Goal: Information Seeking & Learning: Learn about a topic

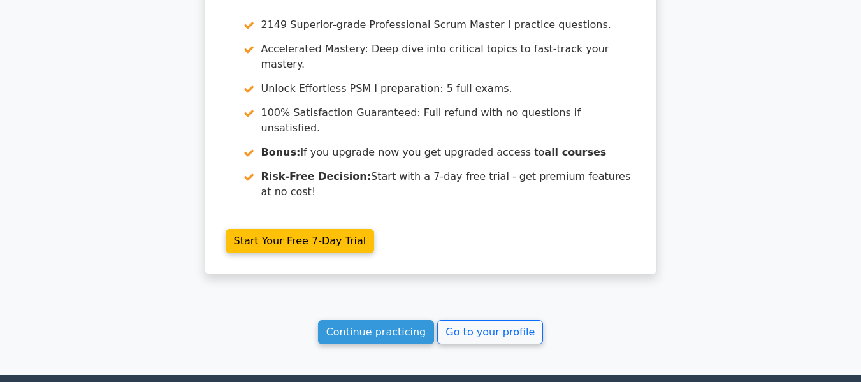
scroll to position [2275, 0]
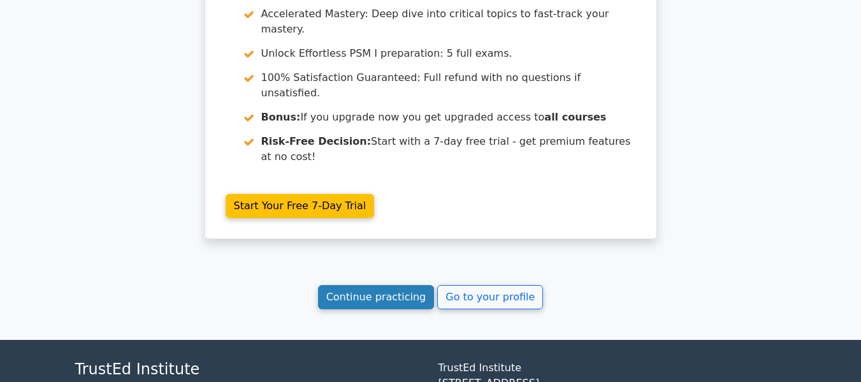
click at [403, 285] on link "Continue practicing" at bounding box center [376, 297] width 117 height 24
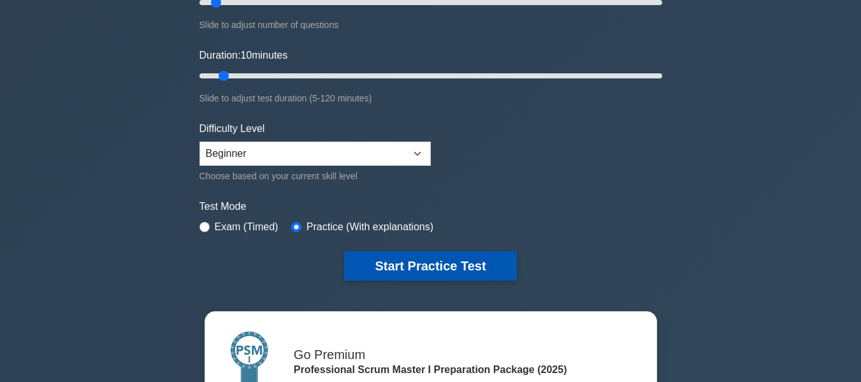
click at [367, 260] on button "Start Practice Test" at bounding box center [430, 265] width 172 height 29
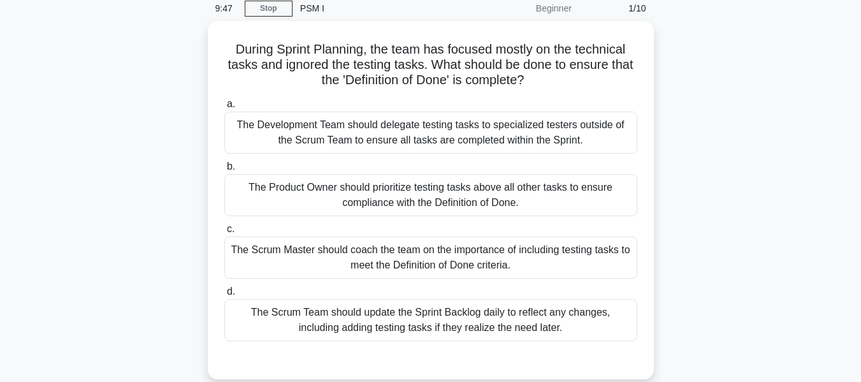
scroll to position [81, 0]
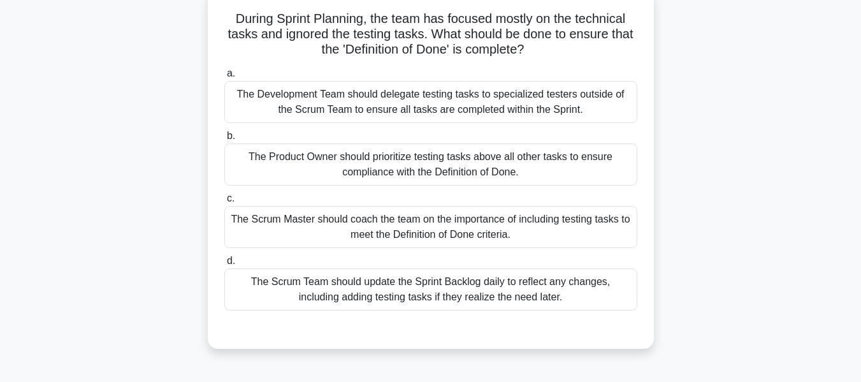
click at [395, 240] on div "The Scrum Master should coach the team on the importance of including testing t…" at bounding box center [430, 227] width 413 height 42
click at [224, 203] on input "c. The Scrum Master should coach the team on the importance of including testin…" at bounding box center [224, 198] width 0 height 8
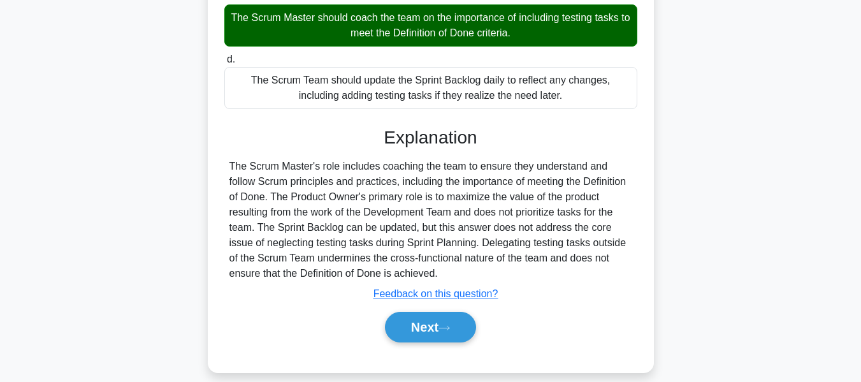
scroll to position [307, 0]
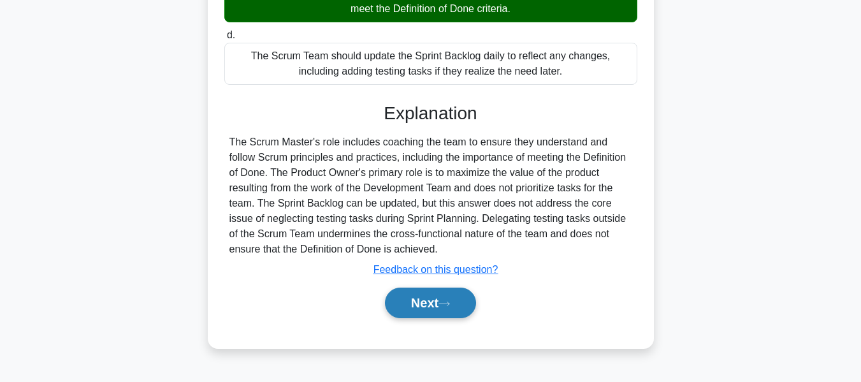
click at [438, 315] on button "Next" at bounding box center [430, 303] width 91 height 31
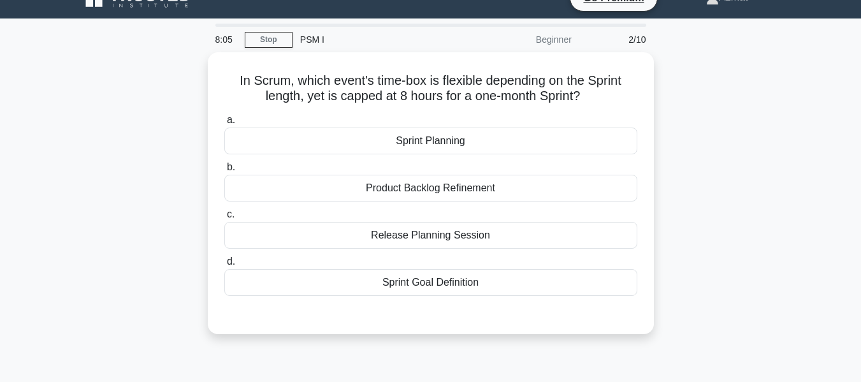
scroll to position [22, 0]
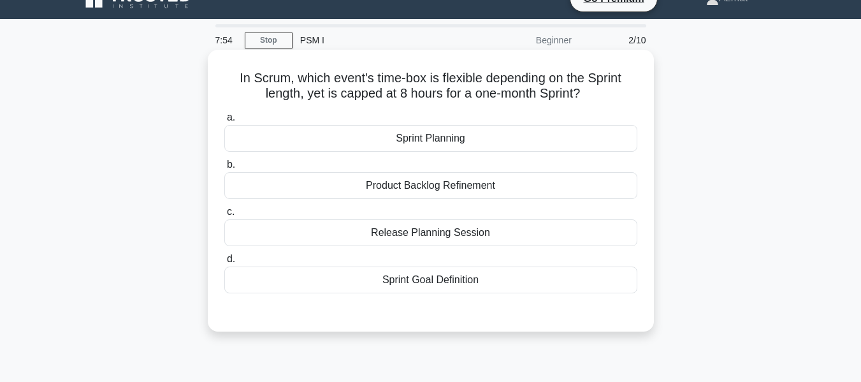
click at [470, 140] on div "Sprint Planning" at bounding box center [430, 138] width 413 height 27
click at [224, 122] on input "a. Sprint Planning" at bounding box center [224, 117] width 0 height 8
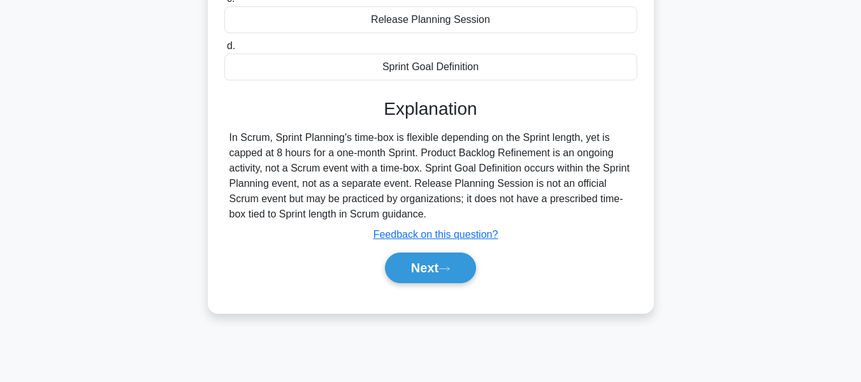
scroll to position [235, 0]
click at [425, 277] on button "Next" at bounding box center [430, 267] width 91 height 31
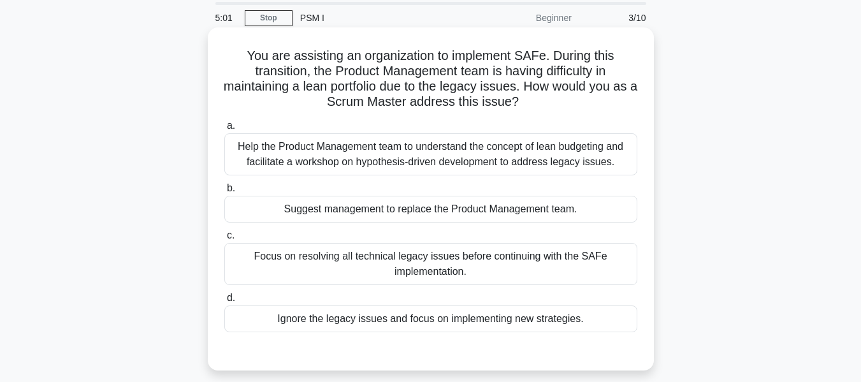
scroll to position [108, 0]
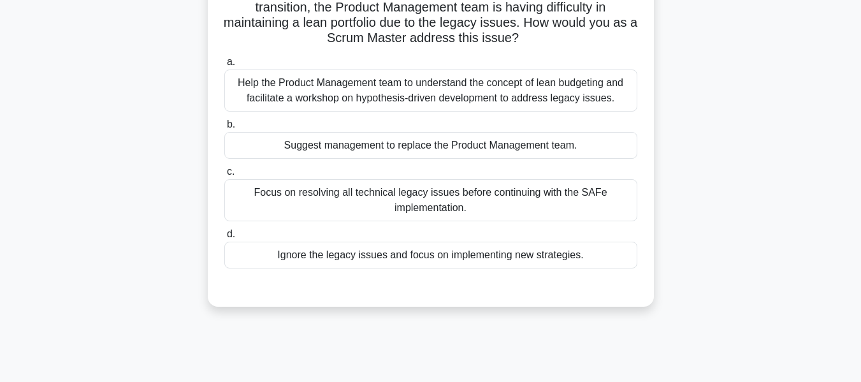
click at [351, 97] on div "Help the Product Management team to understand the concept of lean budgeting an…" at bounding box center [430, 90] width 413 height 42
click at [224, 66] on input "a. Help the Product Management team to understand the concept of lean budgeting…" at bounding box center [224, 62] width 0 height 8
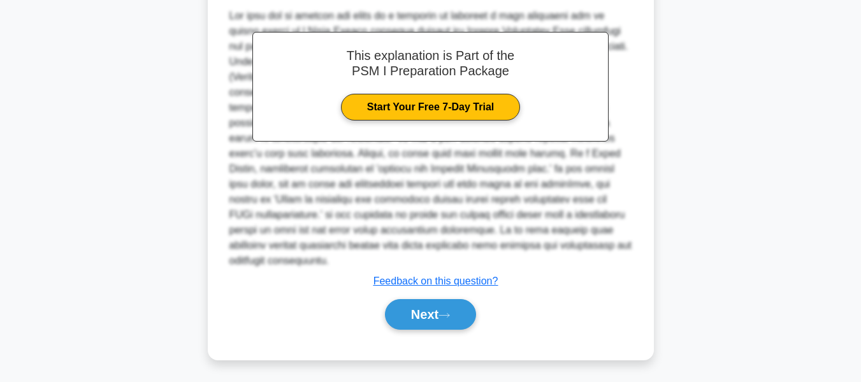
scroll to position [420, 0]
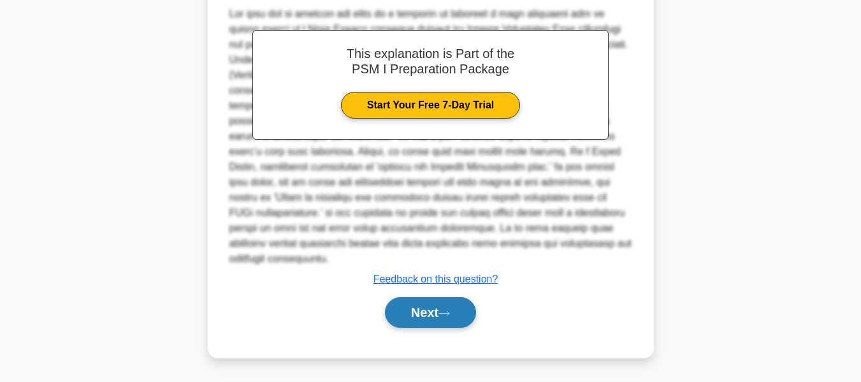
click at [433, 320] on button "Next" at bounding box center [430, 312] width 91 height 31
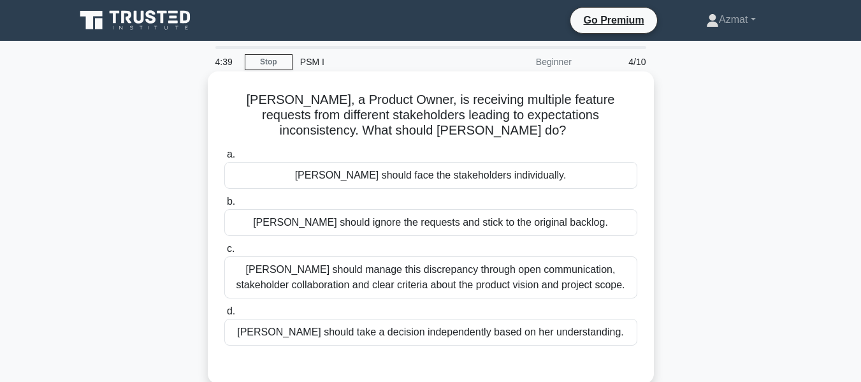
scroll to position [64, 0]
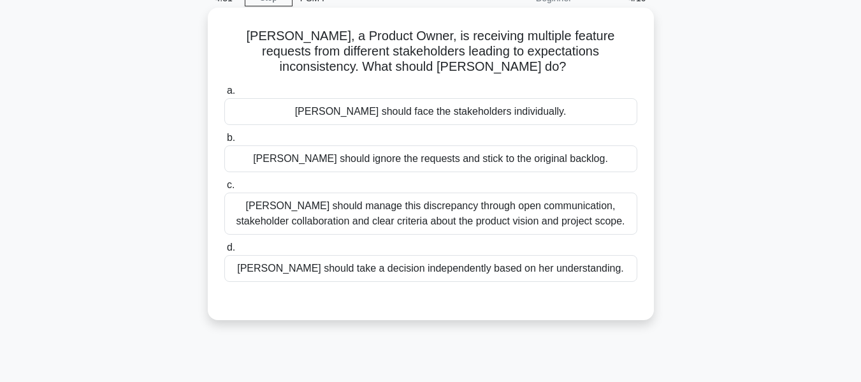
click at [368, 203] on div "Laura should manage this discrepancy through open communication, stakeholder co…" at bounding box center [430, 214] width 413 height 42
click at [224, 189] on input "c. Laura should manage this discrepancy through open communication, stakeholder…" at bounding box center [224, 185] width 0 height 8
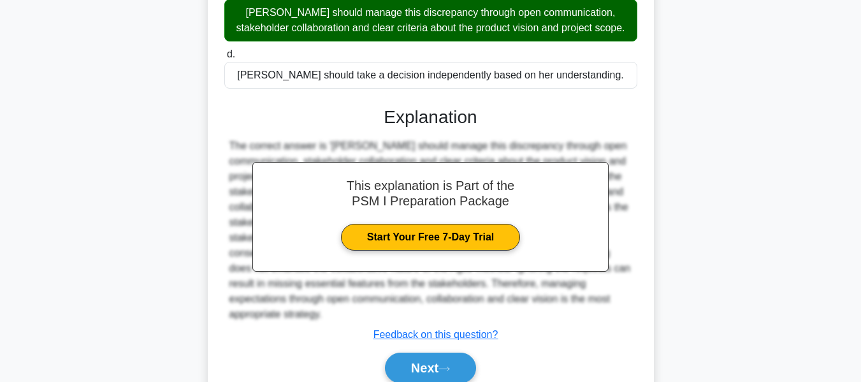
scroll to position [307, 0]
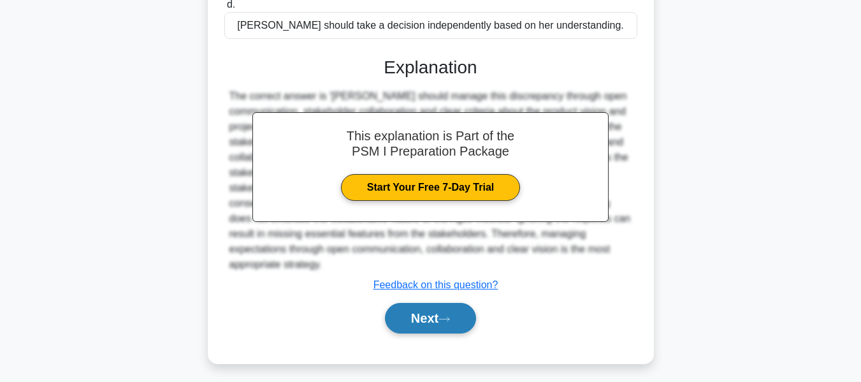
click at [426, 303] on button "Next" at bounding box center [430, 318] width 91 height 31
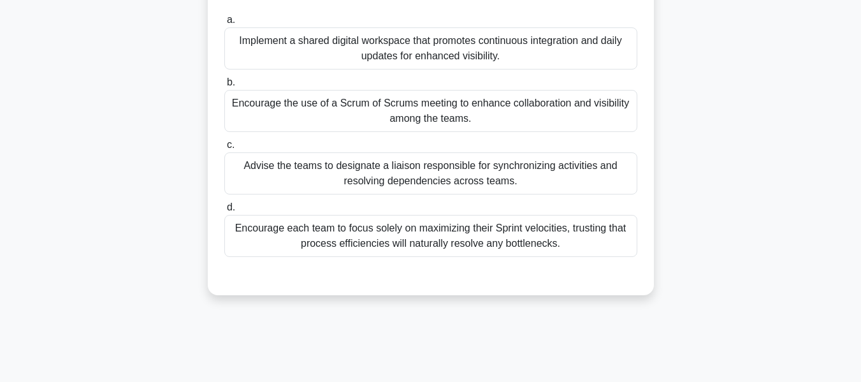
scroll to position [128, 0]
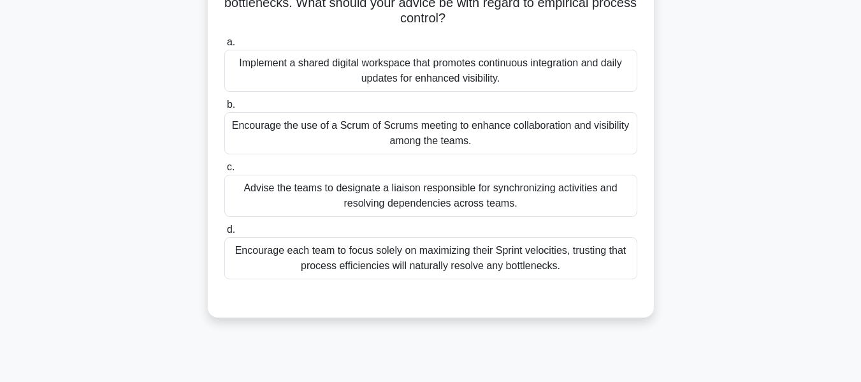
click at [459, 135] on div "Encourage the use of a Scrum of Scrums meeting to enhance collaboration and vis…" at bounding box center [430, 133] width 413 height 42
click at [224, 109] on input "b. Encourage the use of a Scrum of Scrums meeting to enhance collaboration and …" at bounding box center [224, 105] width 0 height 8
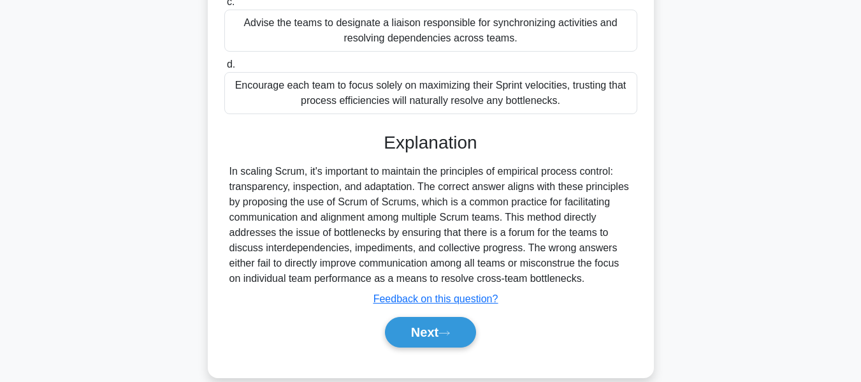
scroll to position [313, 0]
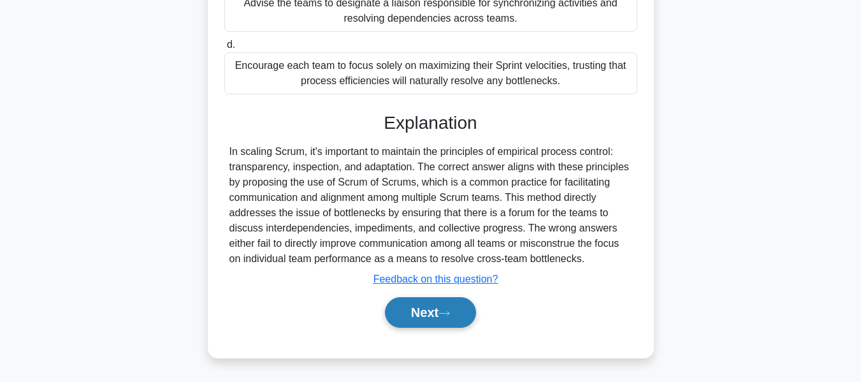
click at [410, 308] on button "Next" at bounding box center [430, 312] width 91 height 31
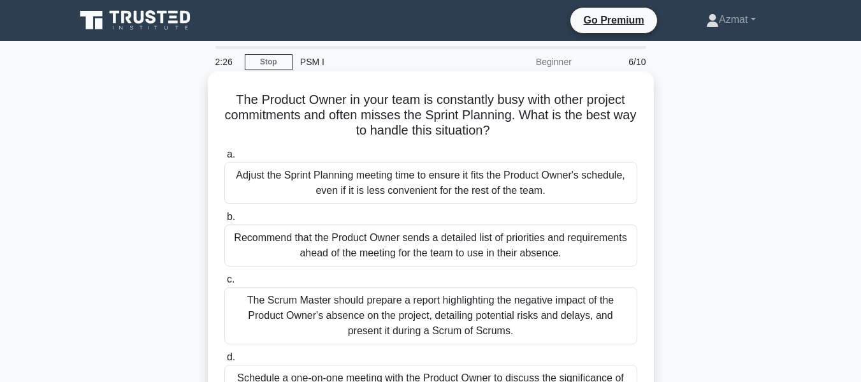
scroll to position [64, 0]
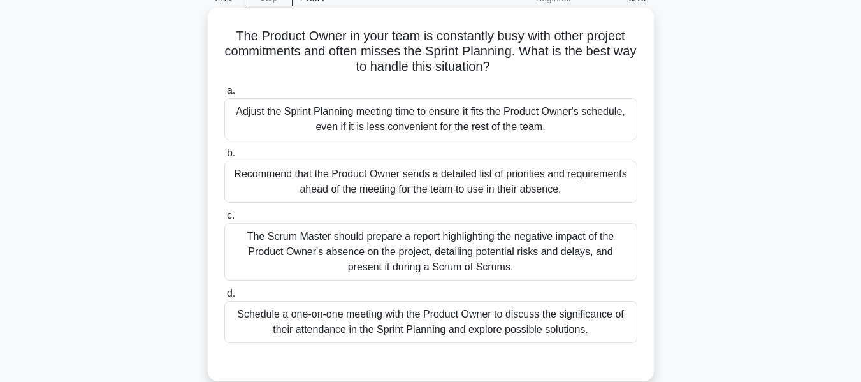
click at [572, 330] on div "Schedule a one-on-one meeting with the Product Owner to discuss the significanc…" at bounding box center [430, 322] width 413 height 42
click at [224, 298] on input "d. Schedule a one-on-one meeting with the Product Owner to discuss the signific…" at bounding box center [224, 293] width 0 height 8
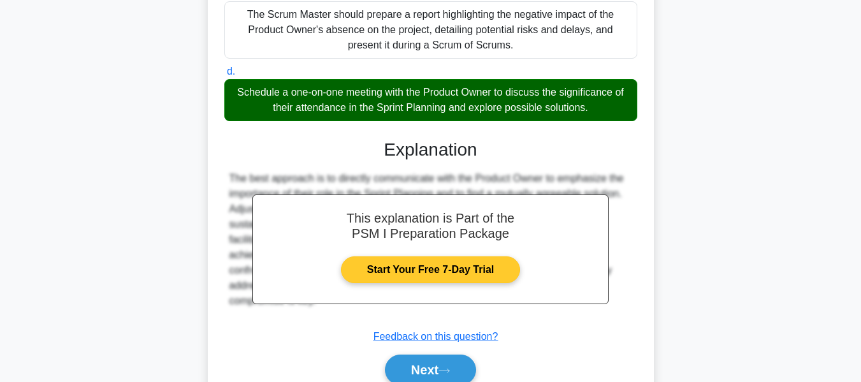
scroll to position [344, 0]
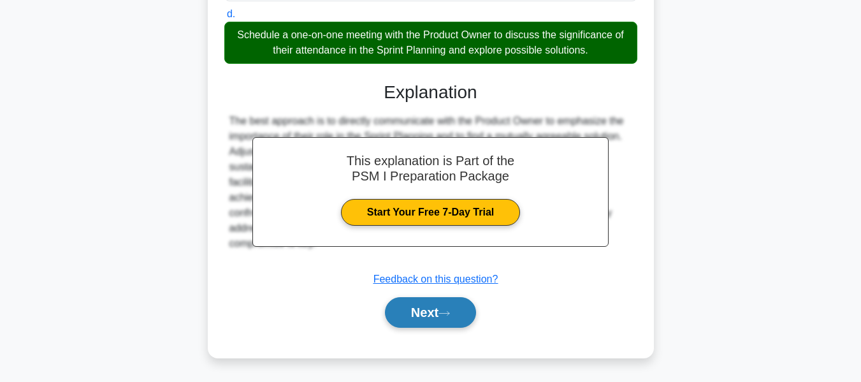
click at [437, 310] on button "Next" at bounding box center [430, 312] width 91 height 31
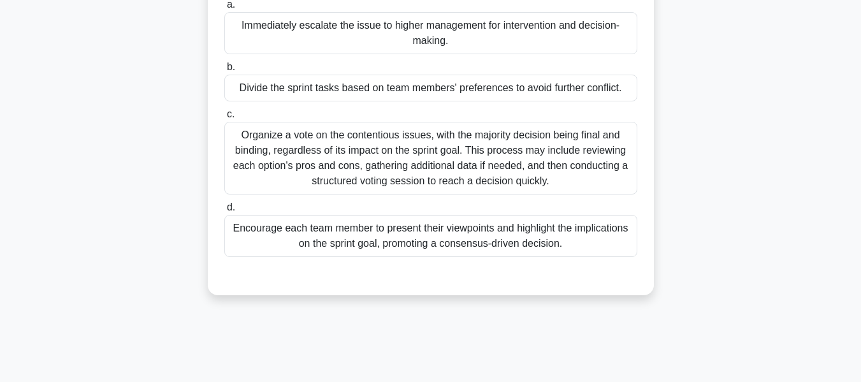
scroll to position [128, 0]
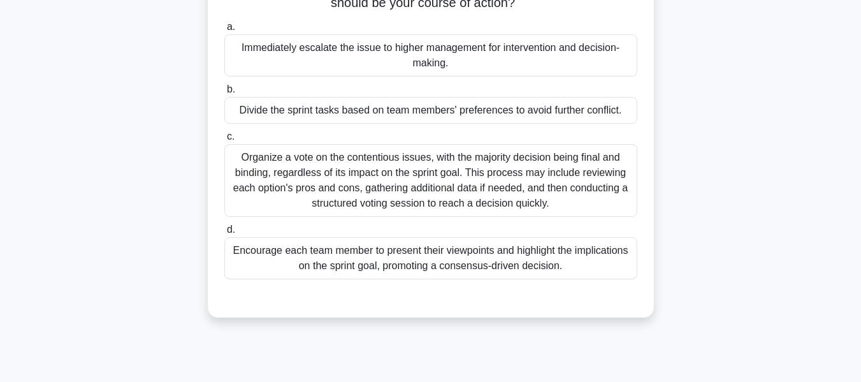
click at [524, 269] on div "Encourage each team member to present their viewpoints and highlight the implic…" at bounding box center [430, 258] width 413 height 42
click at [224, 234] on input "d. Encourage each team member to present their viewpoints and highlight the imp…" at bounding box center [224, 230] width 0 height 8
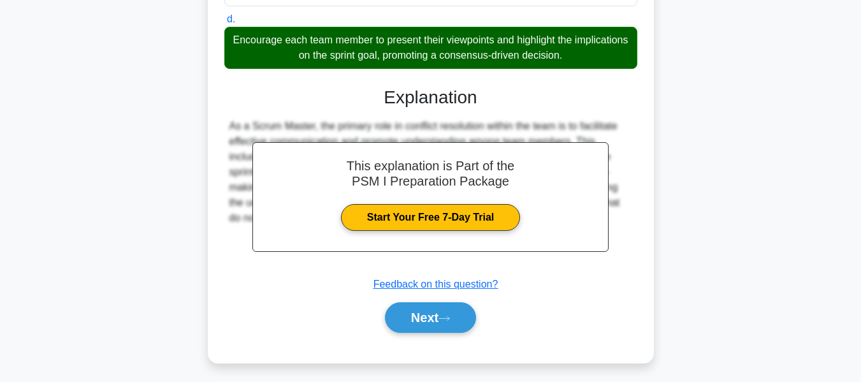
scroll to position [344, 0]
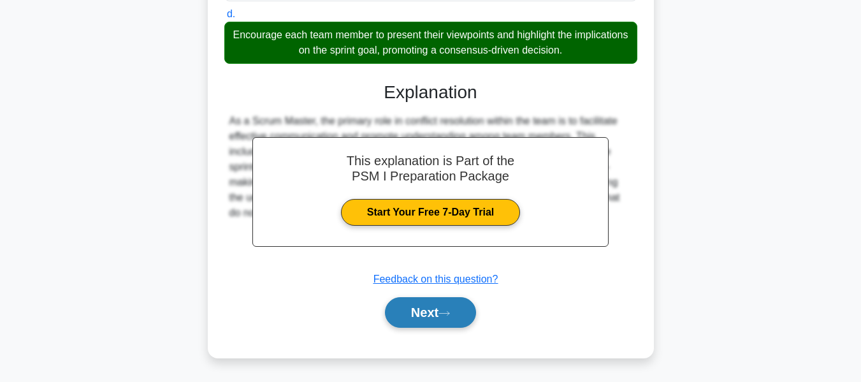
click at [407, 323] on button "Next" at bounding box center [430, 312] width 91 height 31
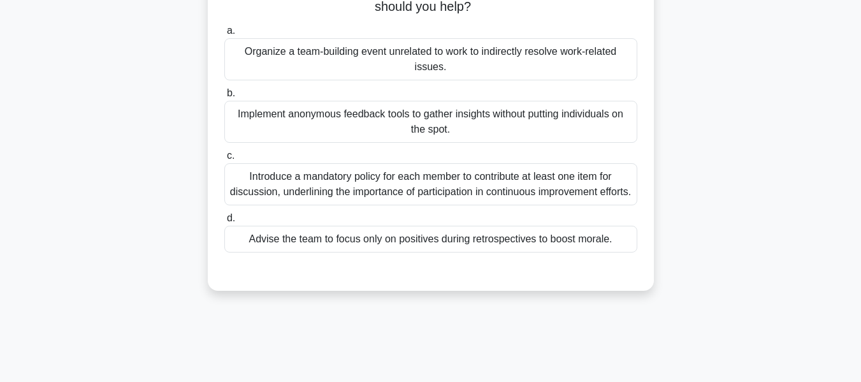
scroll to position [128, 0]
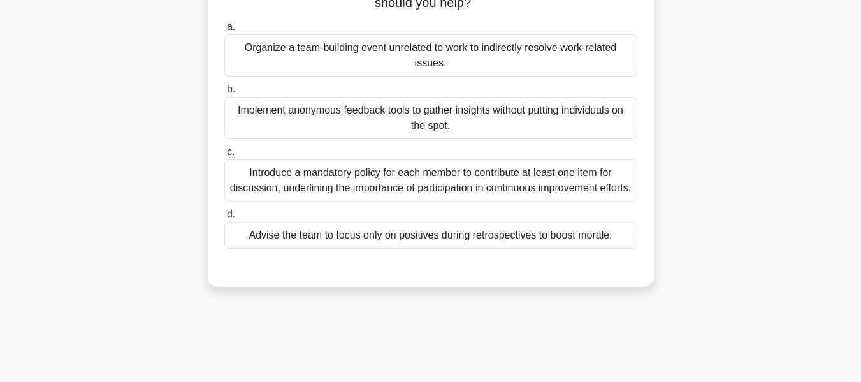
click at [400, 119] on div "Implement anonymous feedback tools to gather insights without putting individua…" at bounding box center [430, 118] width 413 height 42
click at [224, 94] on input "b. Implement anonymous feedback tools to gather insights without putting indivi…" at bounding box center [224, 89] width 0 height 8
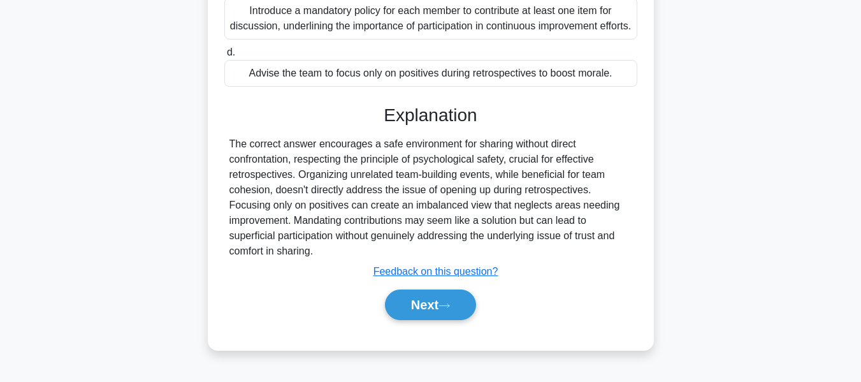
scroll to position [307, 0]
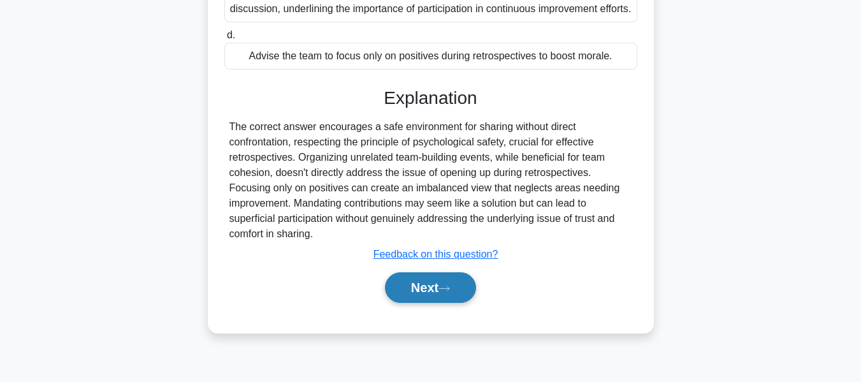
click at [429, 292] on button "Next" at bounding box center [430, 287] width 91 height 31
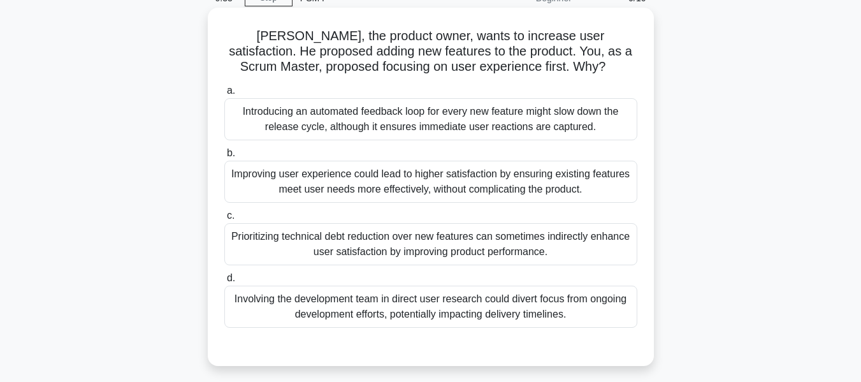
scroll to position [0, 0]
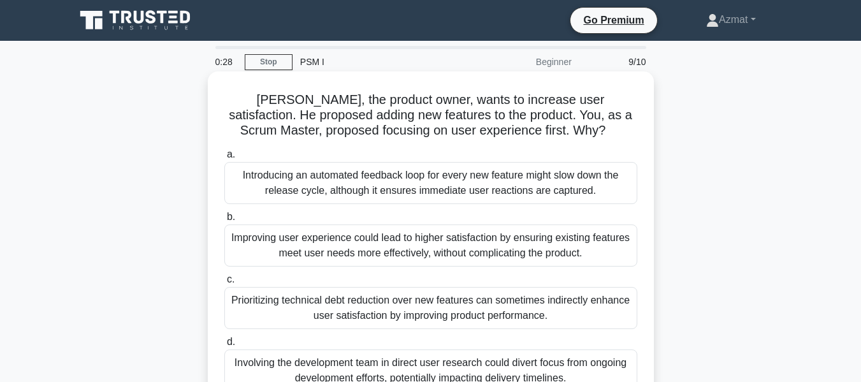
click at [474, 249] on div "Improving user experience could lead to higher satisfaction by ensuring existin…" at bounding box center [430, 245] width 413 height 42
click at [224, 221] on input "b. Improving user experience could lead to higher satisfaction by ensuring exis…" at bounding box center [224, 217] width 0 height 8
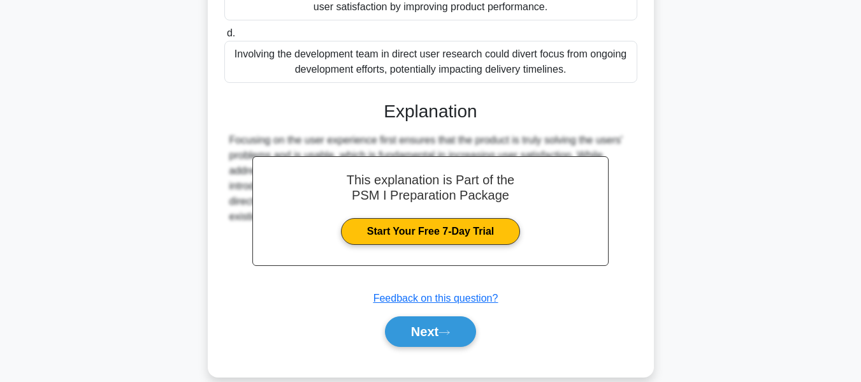
scroll to position [328, 0]
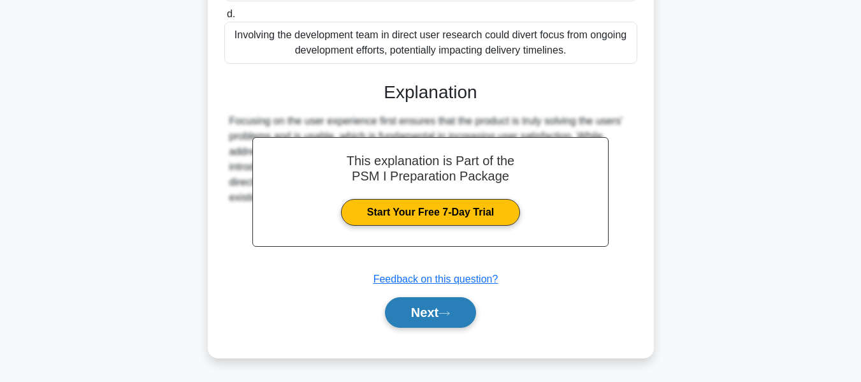
click at [448, 308] on button "Next" at bounding box center [430, 312] width 91 height 31
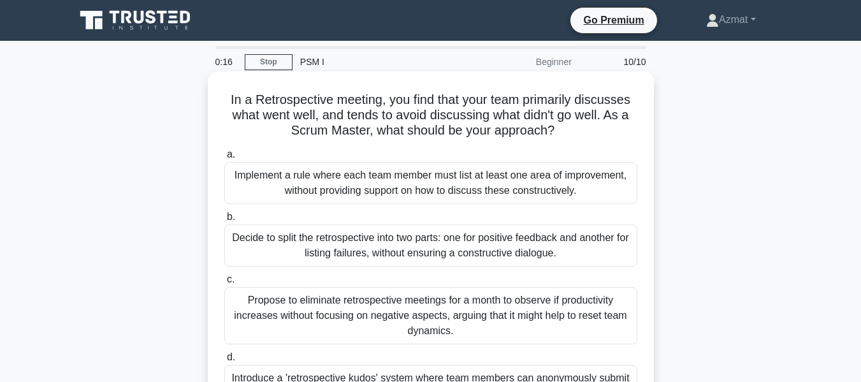
scroll to position [64, 0]
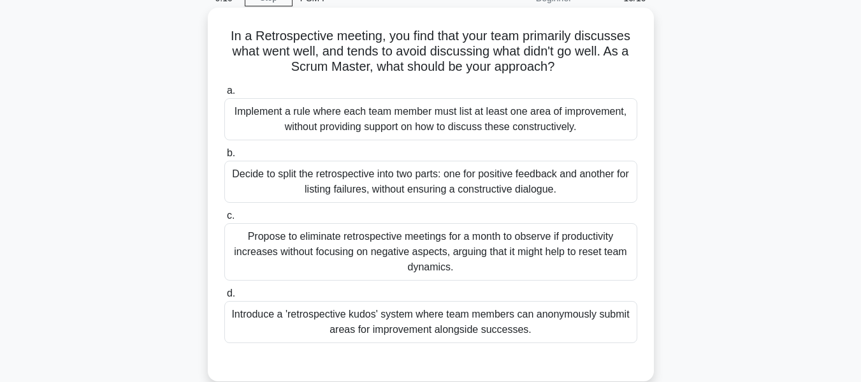
click at [553, 328] on div "Introduce a 'retrospective kudos' system where team members can anonymously sub…" at bounding box center [430, 322] width 413 height 42
click at [224, 298] on input "d. Introduce a 'retrospective kudos' system where team members can anonymously …" at bounding box center [224, 293] width 0 height 8
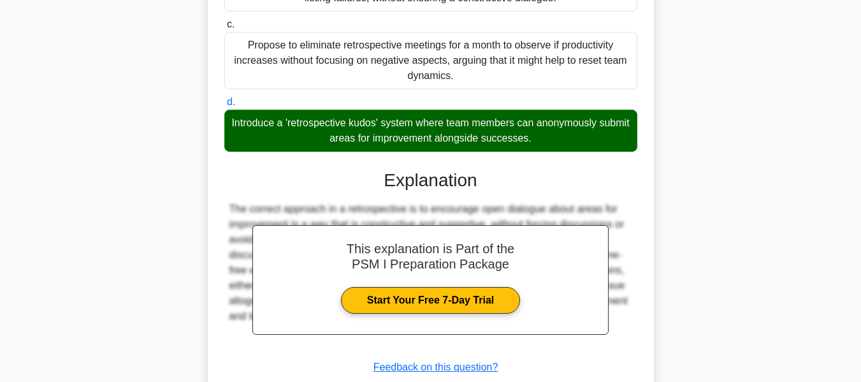
scroll to position [344, 0]
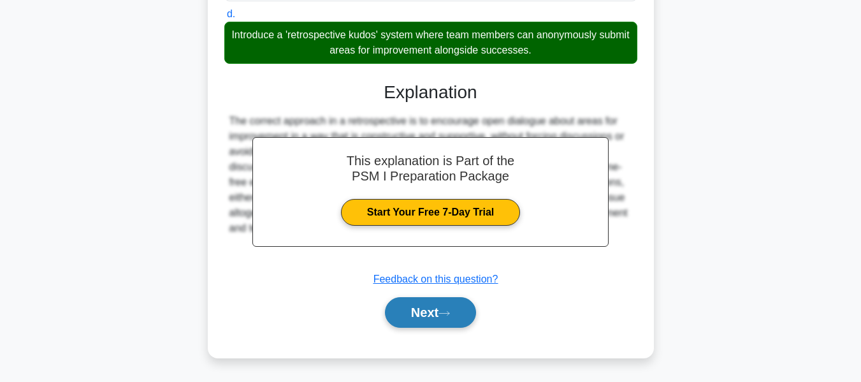
click at [412, 311] on button "Next" at bounding box center [430, 312] width 91 height 31
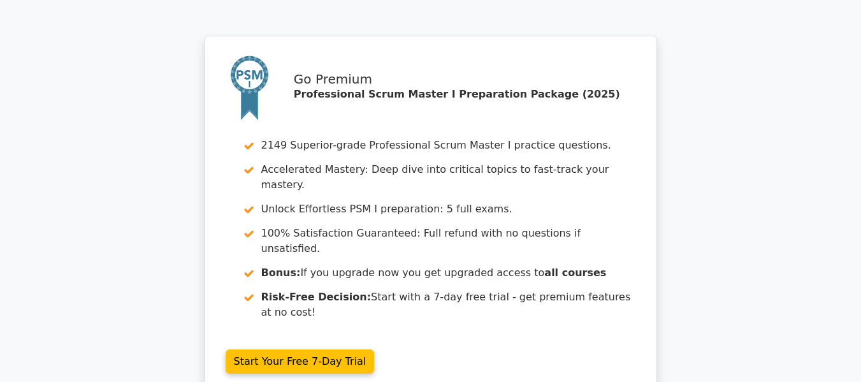
scroll to position [2231, 0]
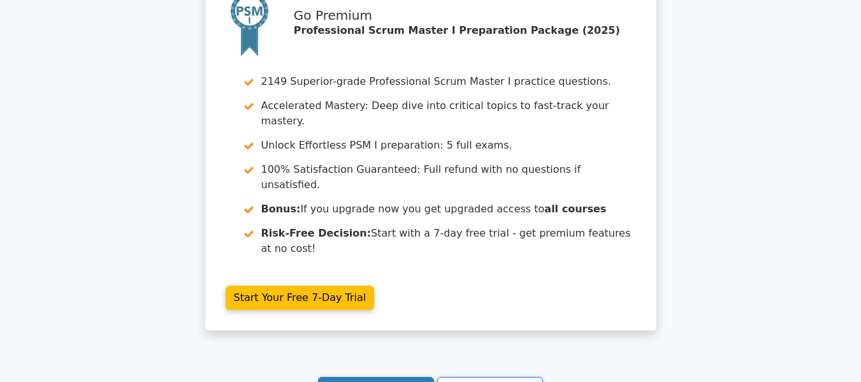
click at [409, 377] on link "Continue practicing" at bounding box center [376, 389] width 117 height 24
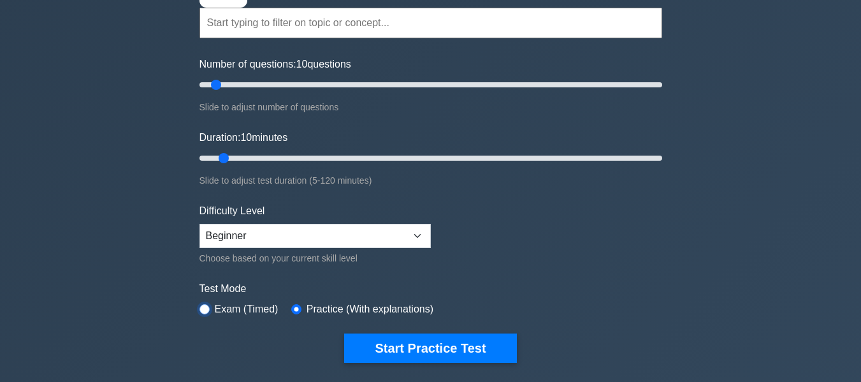
click at [200, 307] on input "radio" at bounding box center [205, 309] width 10 height 10
radio input "true"
click at [382, 244] on select "Beginner Intermediate Expert" at bounding box center [315, 236] width 231 height 24
select select "expert"
click at [200, 224] on select "Beginner Intermediate Expert" at bounding box center [315, 236] width 231 height 24
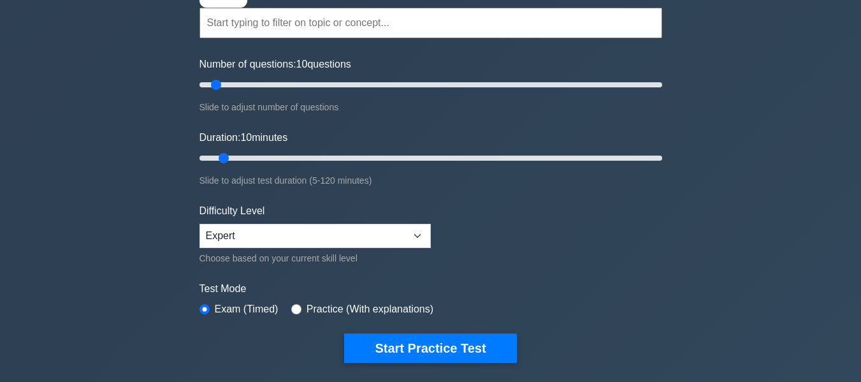
click at [437, 330] on form "Topics Scrum Framework Fundamentals Scrum Artifacts Scrum Events Scrum Roles Sc…" at bounding box center [431, 160] width 463 height 403
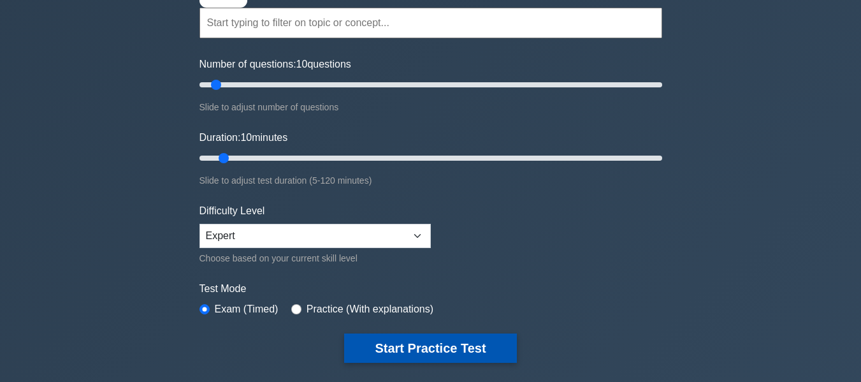
click at [435, 348] on button "Start Practice Test" at bounding box center [430, 347] width 172 height 29
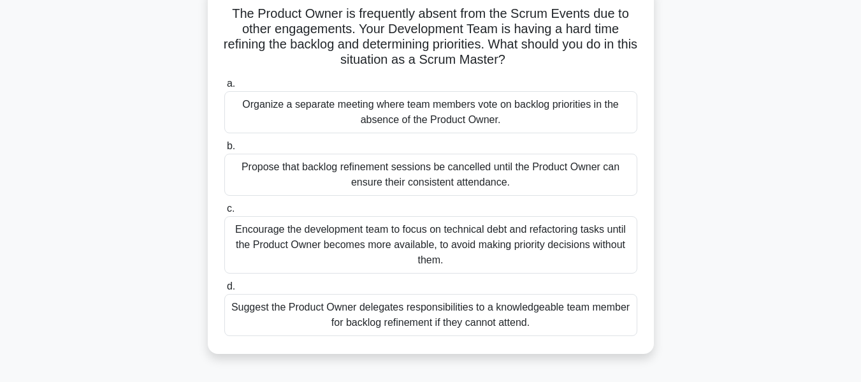
scroll to position [64, 0]
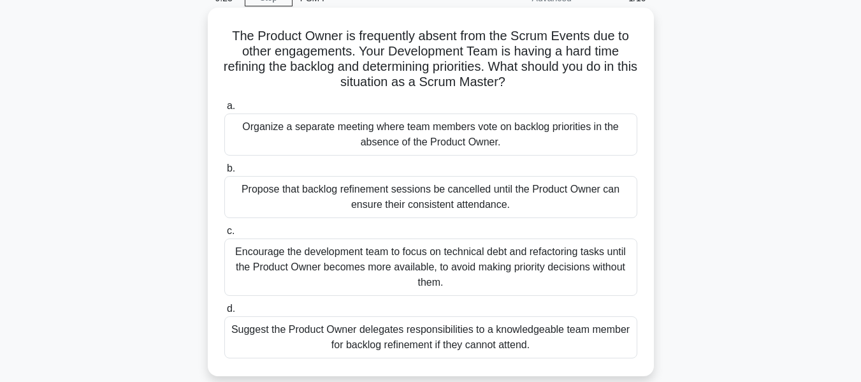
click at [520, 277] on div "Encourage the development team to focus on technical debt and refactoring tasks…" at bounding box center [430, 266] width 413 height 57
click at [224, 235] on input "c. Encourage the development team to focus on technical debt and refactoring ta…" at bounding box center [224, 231] width 0 height 8
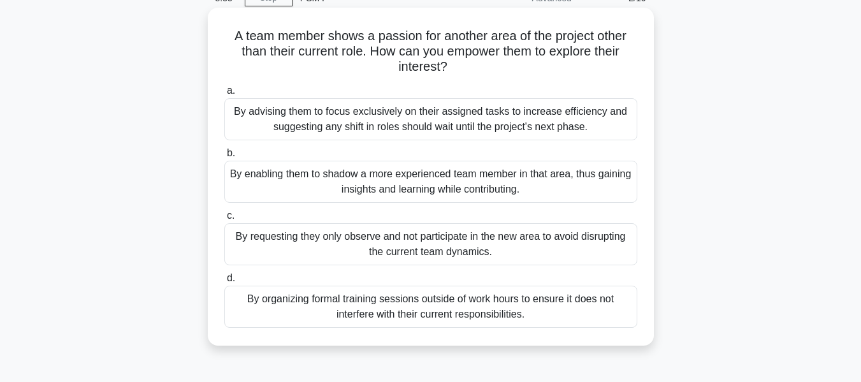
click at [542, 192] on div "By enabling them to shadow a more experienced team member in that area, thus ga…" at bounding box center [430, 182] width 413 height 42
click at [224, 157] on input "b. By enabling them to shadow a more experienced team member in that area, thus…" at bounding box center [224, 153] width 0 height 8
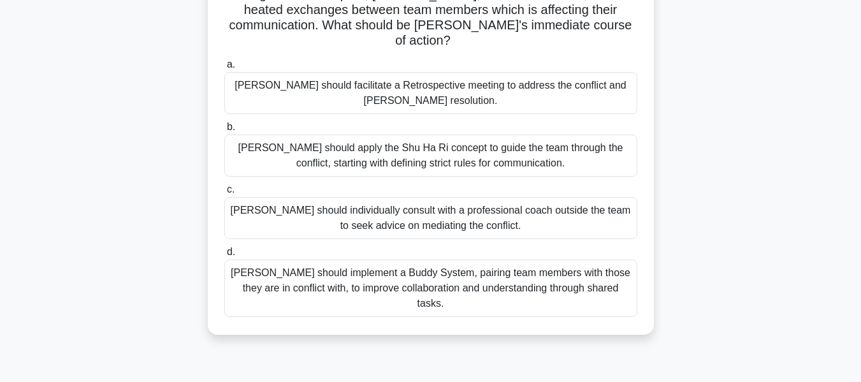
scroll to position [128, 0]
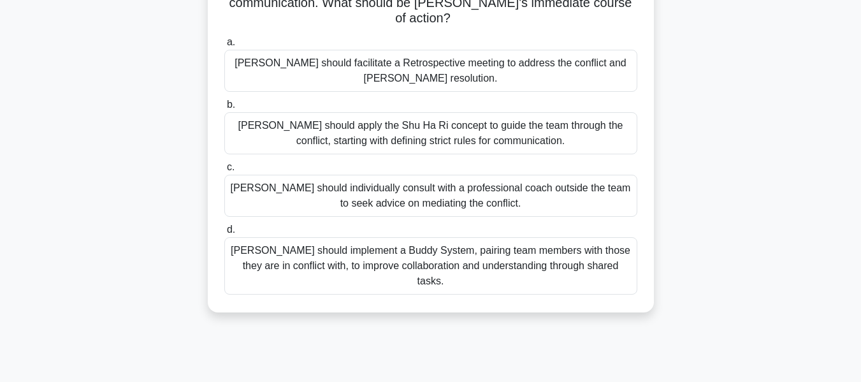
click at [546, 273] on div "Olivia should implement a Buddy System, pairing team members with those they ar…" at bounding box center [430, 265] width 413 height 57
click at [224, 234] on input "d. Olivia should implement a Buddy System, pairing team members with those they…" at bounding box center [224, 230] width 0 height 8
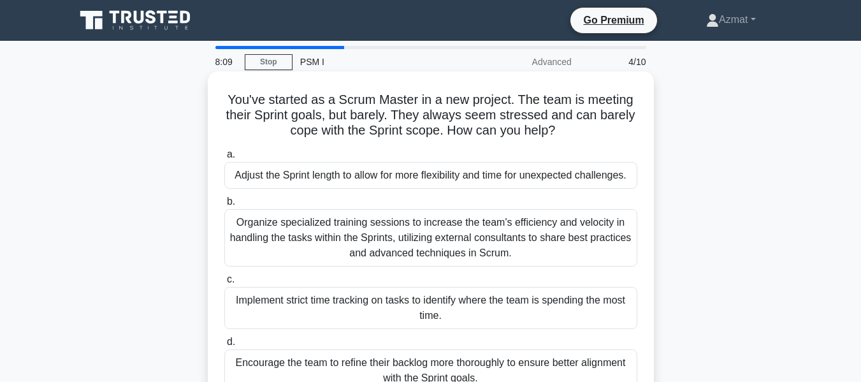
scroll to position [64, 0]
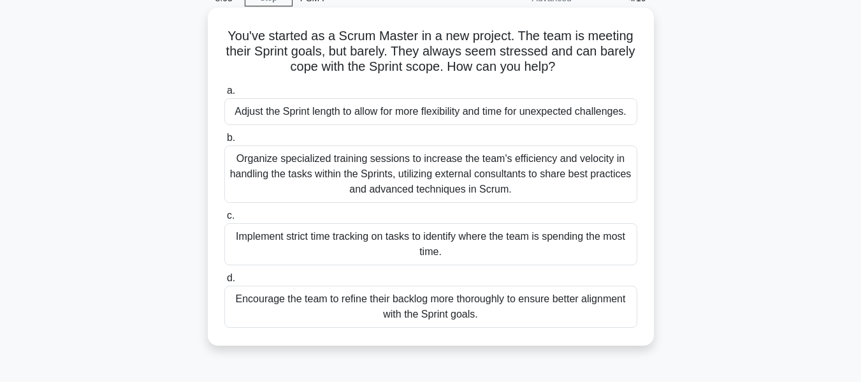
click at [560, 307] on div "Encourage the team to refine their backlog more thoroughly to ensure better ali…" at bounding box center [430, 307] width 413 height 42
click at [224, 282] on input "d. Encourage the team to refine their backlog more thoroughly to ensure better …" at bounding box center [224, 278] width 0 height 8
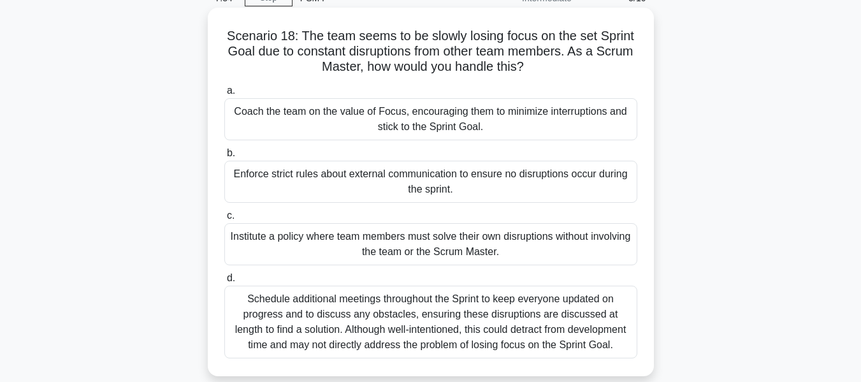
click at [504, 121] on div "Coach the team on the value of Focus, encouraging them to minimize interruption…" at bounding box center [430, 119] width 413 height 42
click at [224, 95] on input "a. Coach the team on the value of Focus, encouraging them to minimize interrupt…" at bounding box center [224, 91] width 0 height 8
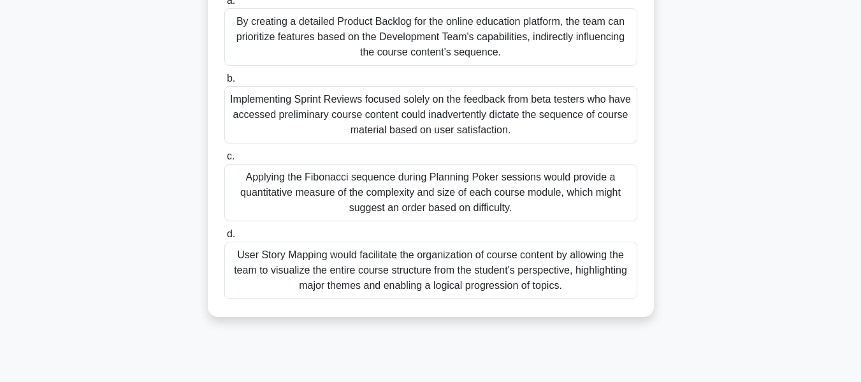
scroll to position [191, 0]
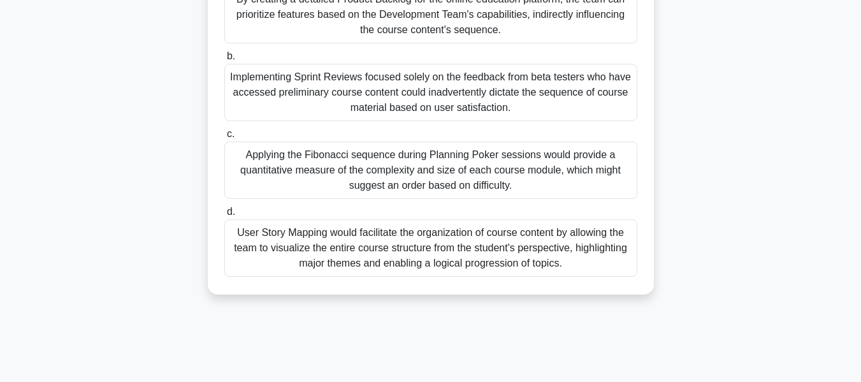
click at [523, 259] on div "User Story Mapping would facilitate the organization of course content by allow…" at bounding box center [430, 247] width 413 height 57
click at [224, 216] on input "d. User Story Mapping would facilitate the organization of course content by al…" at bounding box center [224, 212] width 0 height 8
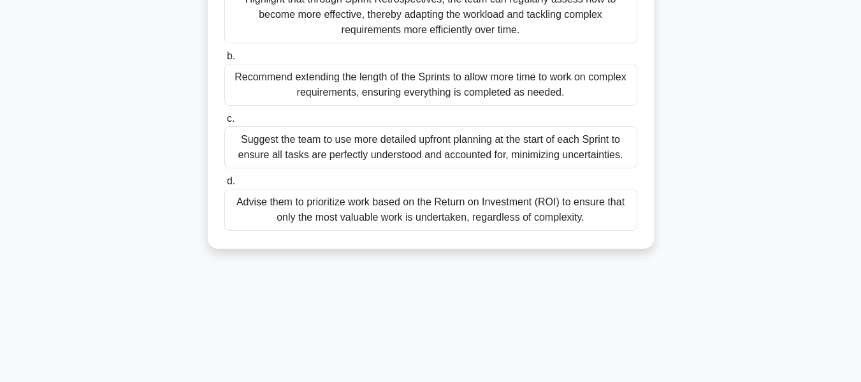
click at [472, 220] on div "Advise them to prioritize work based on the Return on Investment (ROI) to ensur…" at bounding box center [430, 210] width 413 height 42
click at [224, 186] on input "d. Advise them to prioritize work based on the Return on Investment (ROI) to en…" at bounding box center [224, 181] width 0 height 8
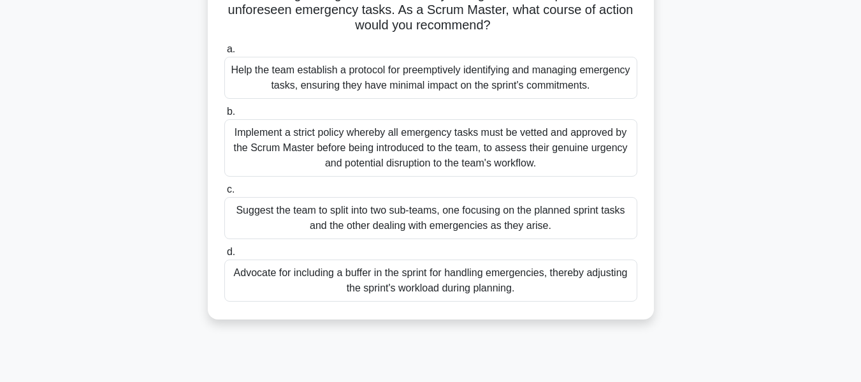
scroll to position [128, 0]
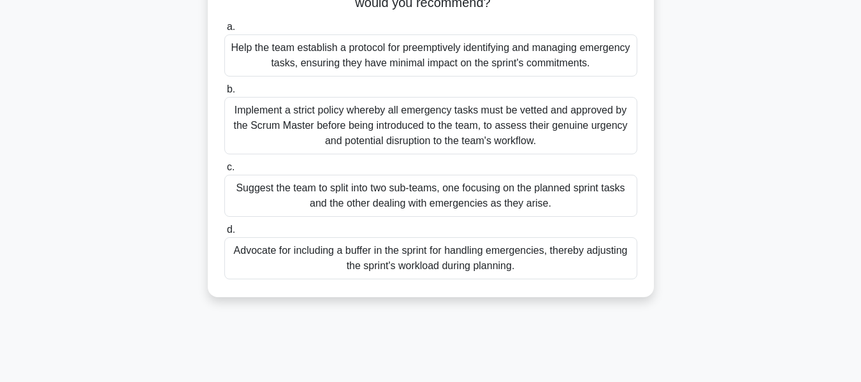
click at [468, 139] on div "Implement a strict policy whereby all emergency tasks must be vetted and approv…" at bounding box center [430, 125] width 413 height 57
click at [224, 94] on input "b. Implement a strict policy whereby all emergency tasks must be vetted and app…" at bounding box center [224, 89] width 0 height 8
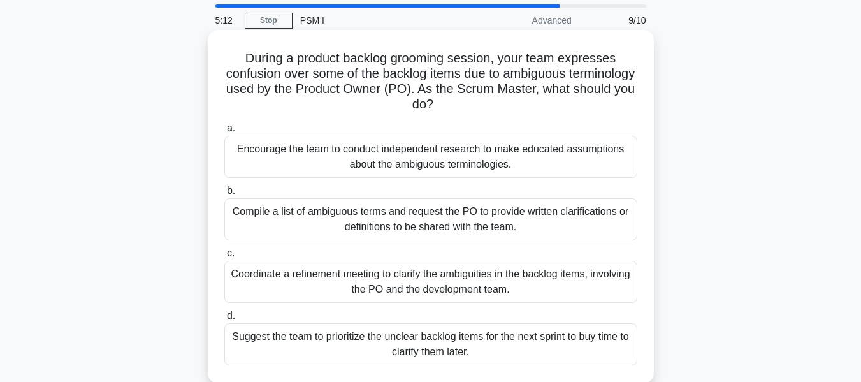
scroll to position [64, 0]
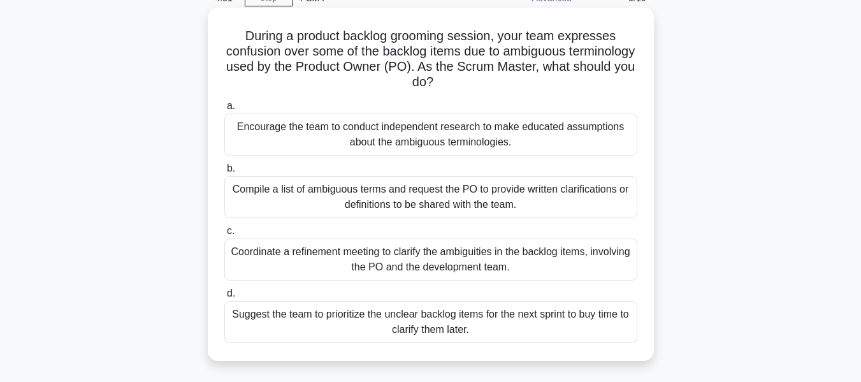
click at [490, 273] on div "Coordinate a refinement meeting to clarify the ambiguities in the backlog items…" at bounding box center [430, 259] width 413 height 42
click at [224, 235] on input "c. Coordinate a refinement meeting to clarify the ambiguities in the backlog it…" at bounding box center [224, 231] width 0 height 8
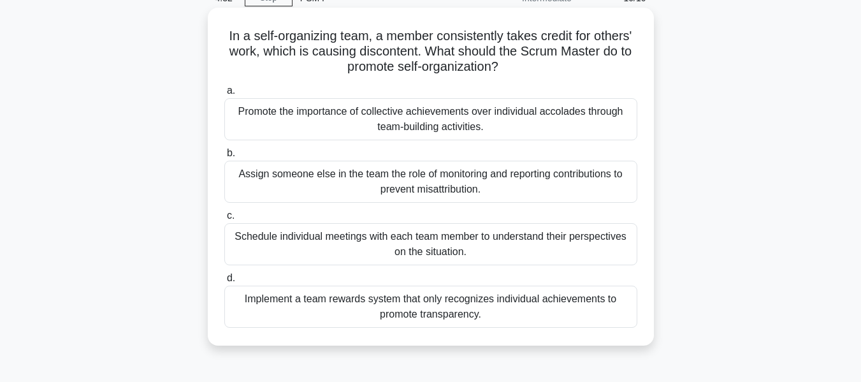
click at [527, 128] on div "Promote the importance of collective achievements over individual accolades thr…" at bounding box center [430, 119] width 413 height 42
click at [224, 95] on input "a. Promote the importance of collective achievements over individual accolades …" at bounding box center [224, 91] width 0 height 8
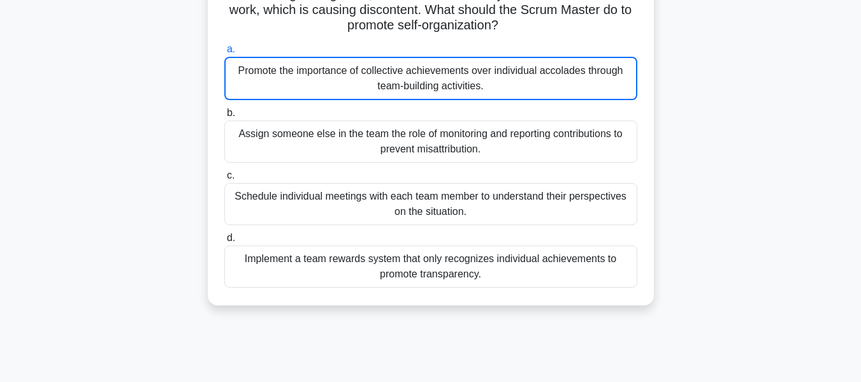
scroll to position [128, 0]
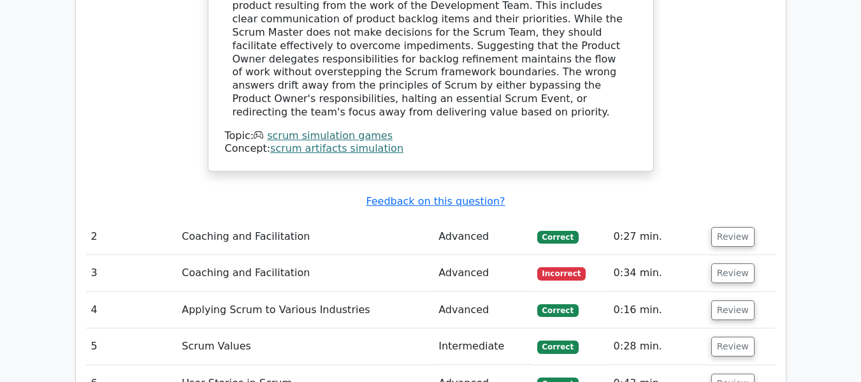
scroll to position [1544, 0]
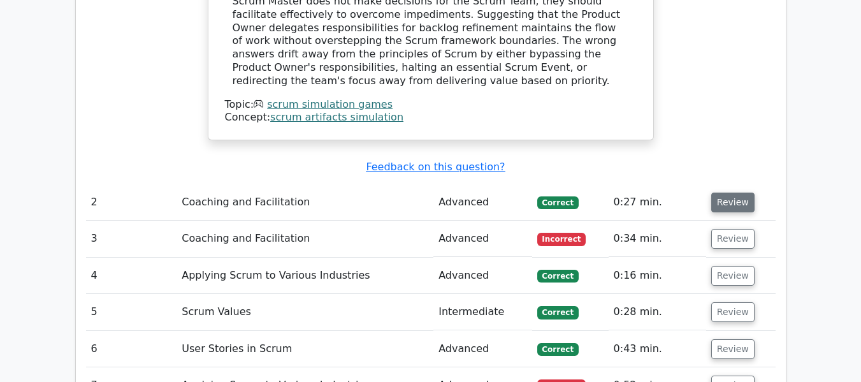
click at [739, 193] on button "Review" at bounding box center [732, 203] width 43 height 20
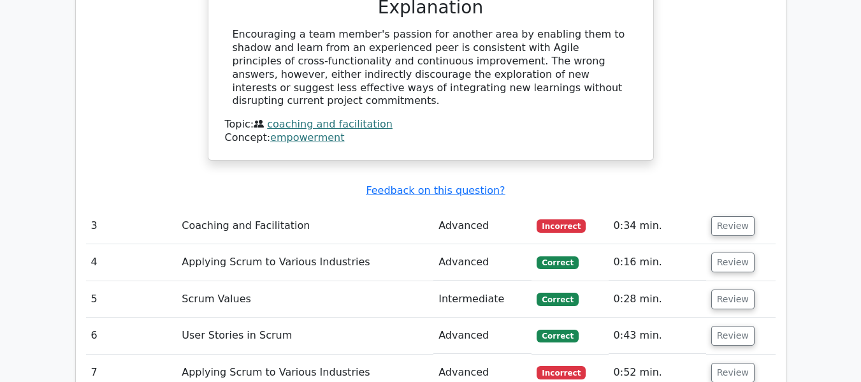
scroll to position [2092, 0]
click at [363, 117] on link "coaching and facilitation" at bounding box center [330, 123] width 126 height 12
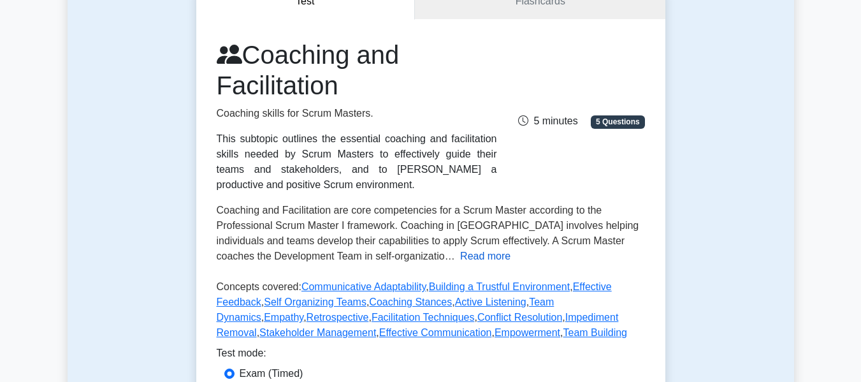
click at [460, 260] on button "Read more" at bounding box center [485, 256] width 50 height 15
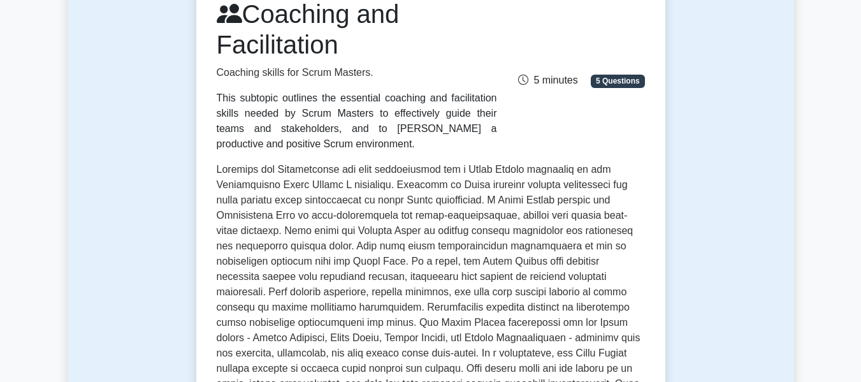
scroll to position [181, 0]
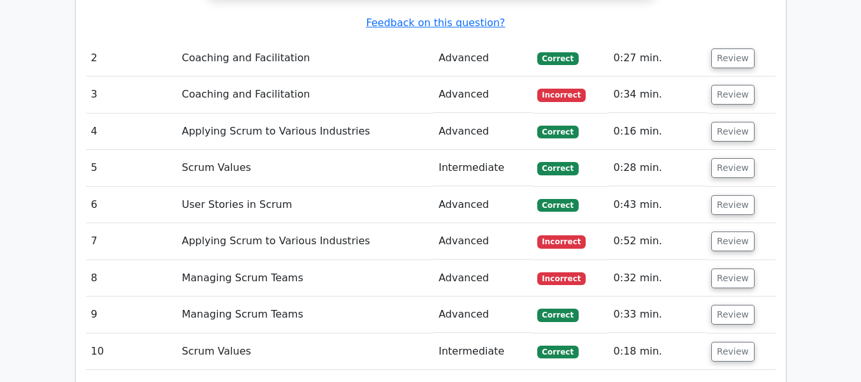
scroll to position [1690, 0]
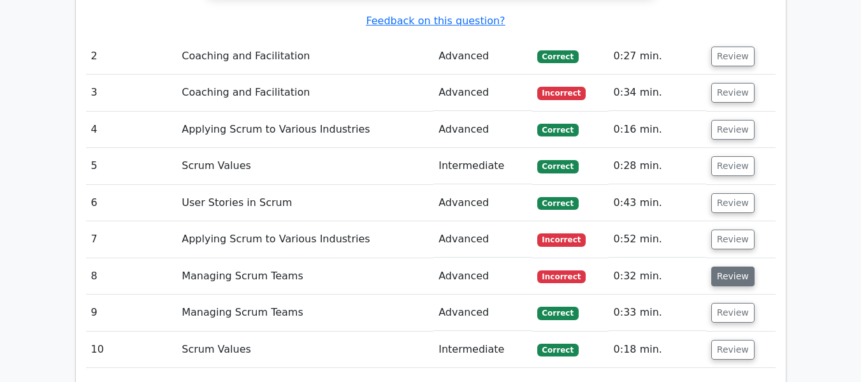
click at [728, 266] on button "Review" at bounding box center [732, 276] width 43 height 20
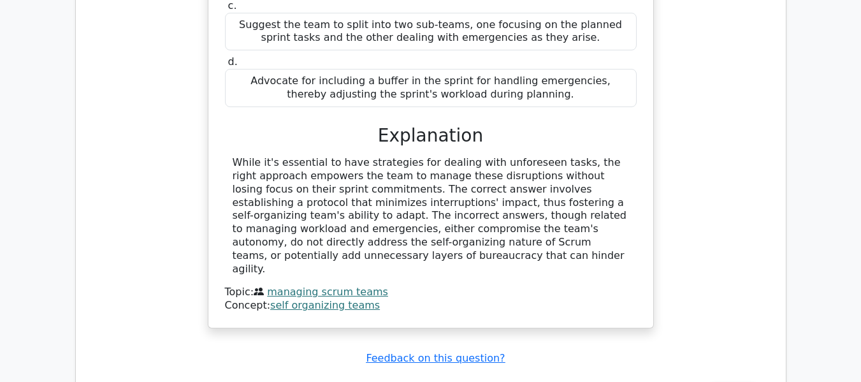
scroll to position [2197, 0]
click at [361, 285] on link "managing scrum teams" at bounding box center [327, 291] width 121 height 12
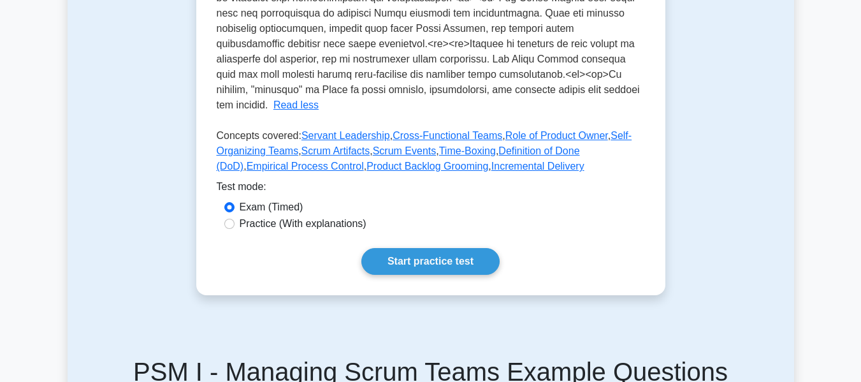
scroll to position [587, 0]
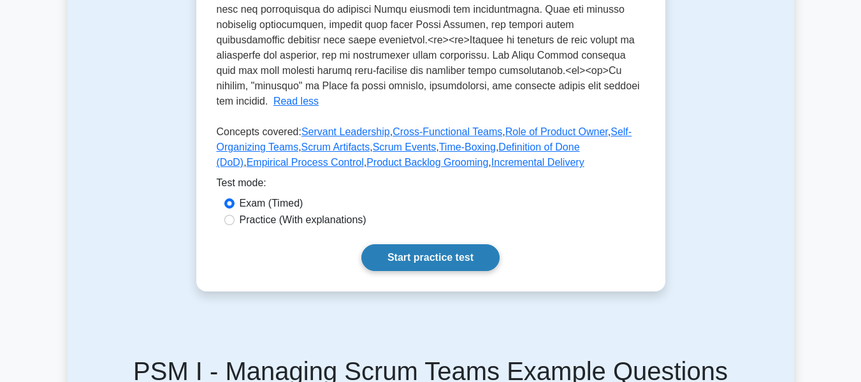
click at [390, 249] on link "Start practice test" at bounding box center [430, 257] width 138 height 27
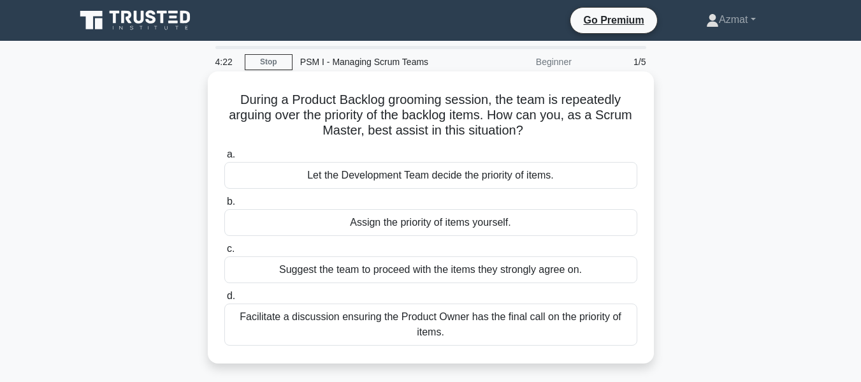
click at [432, 315] on div "Facilitate a discussion ensuring the Product Owner has the final call on the pr…" at bounding box center [430, 324] width 413 height 42
click at [224, 300] on input "d. Facilitate a discussion ensuring the Product Owner has the final call on the…" at bounding box center [224, 296] width 0 height 8
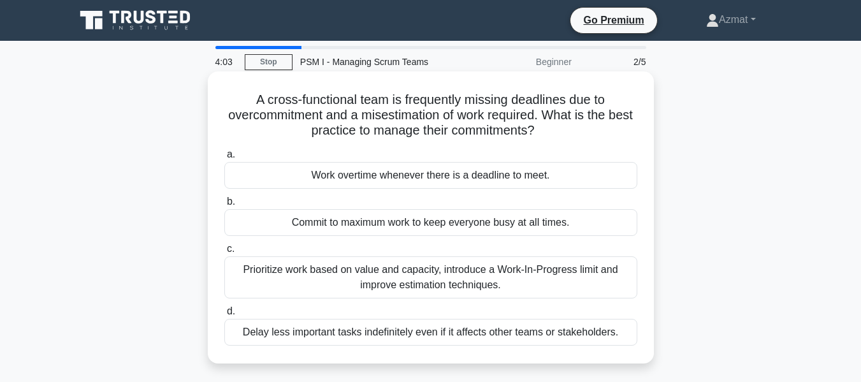
click at [460, 290] on div "Prioritize work based on value and capacity, introduce a Work-In-Progress limit…" at bounding box center [430, 277] width 413 height 42
click at [224, 253] on input "c. Prioritize work based on value and capacity, introduce a Work-In-Progress li…" at bounding box center [224, 249] width 0 height 8
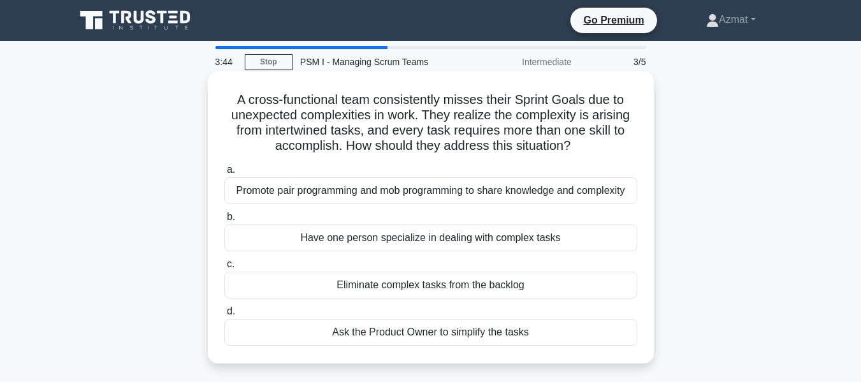
click at [439, 191] on div "Promote pair programming and mob programming to share knowledge and complexity" at bounding box center [430, 190] width 413 height 27
click at [224, 174] on input "a. Promote pair programming and mob programming to share knowledge and complexi…" at bounding box center [224, 170] width 0 height 8
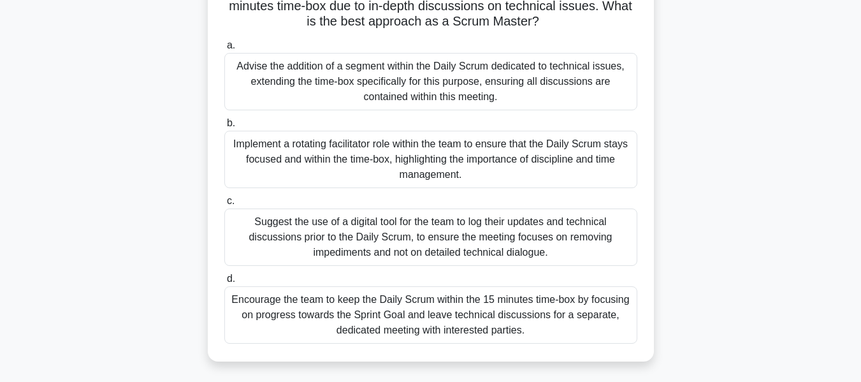
scroll to position [116, 0]
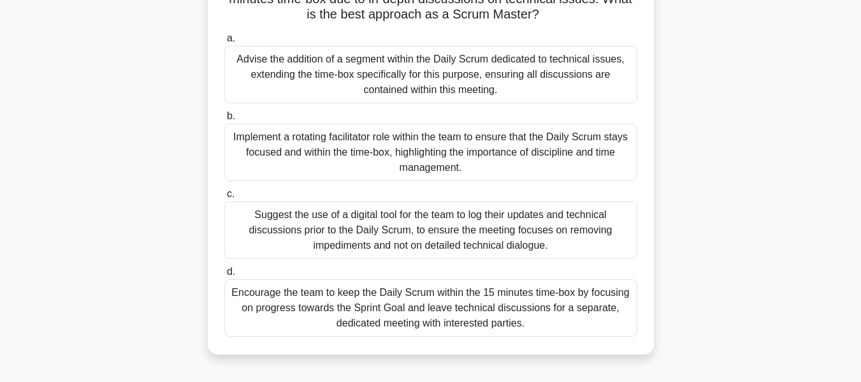
click at [389, 306] on div "Encourage the team to keep the Daily Scrum within the 15 minutes time-box by fo…" at bounding box center [430, 307] width 413 height 57
click at [224, 276] on input "d. Encourage the team to keep the Daily Scrum within the 15 minutes time-box by…" at bounding box center [224, 272] width 0 height 8
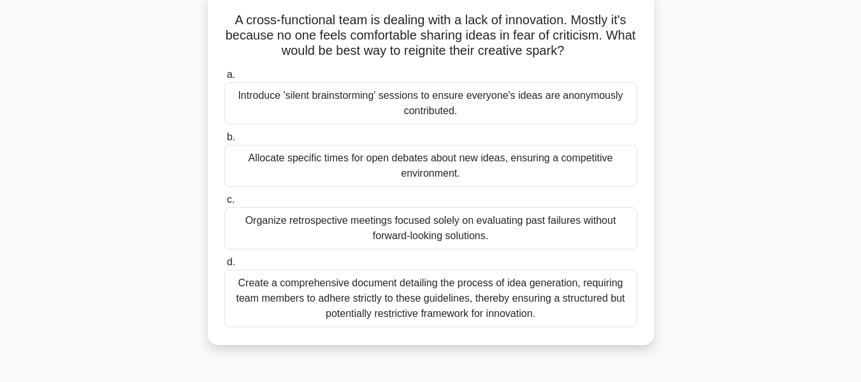
scroll to position [85, 0]
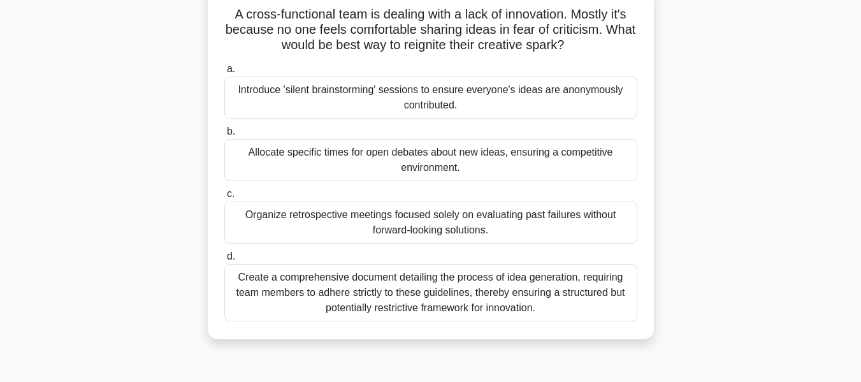
click at [383, 99] on div "Introduce 'silent brainstorming' sessions to ensure everyone's ideas are anonym…" at bounding box center [430, 98] width 413 height 42
click at [224, 73] on input "a. Introduce 'silent brainstorming' sessions to ensure everyone's ideas are ano…" at bounding box center [224, 69] width 0 height 8
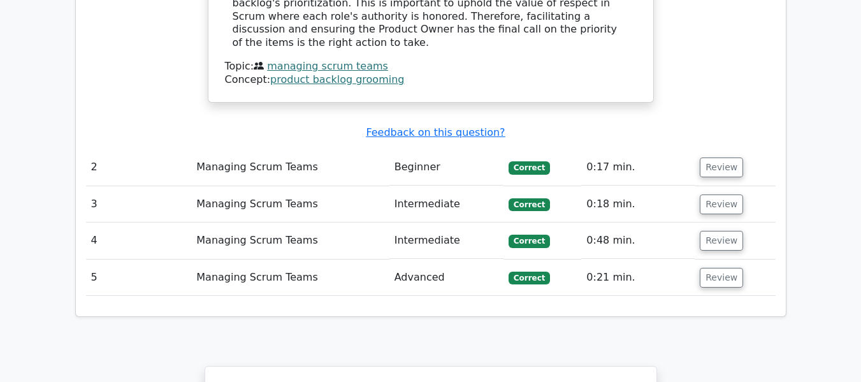
scroll to position [1406, 0]
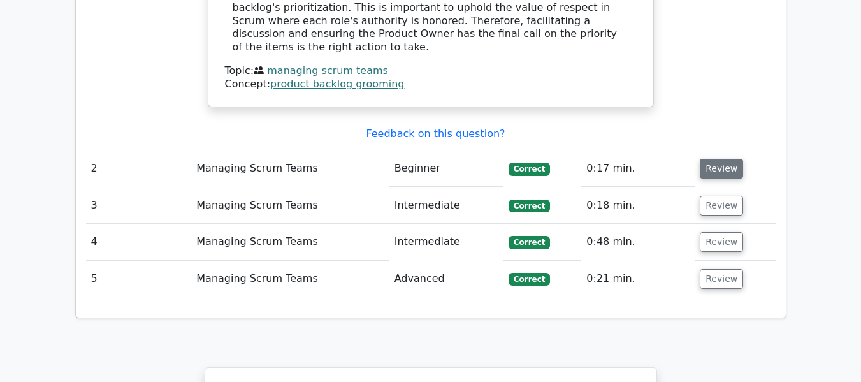
click at [710, 159] on button "Review" at bounding box center [721, 169] width 43 height 20
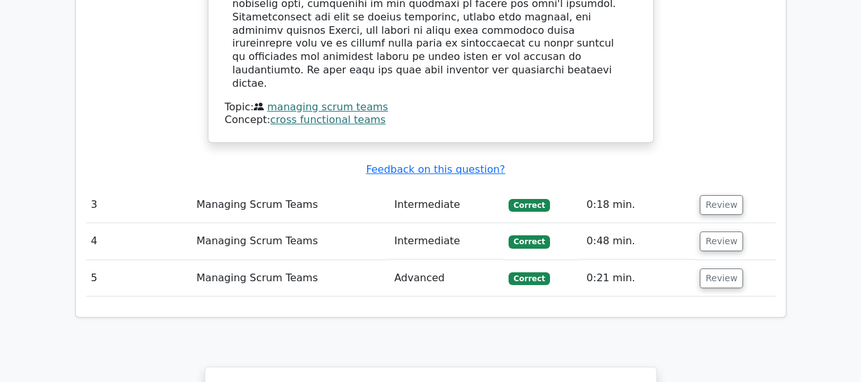
scroll to position [2072, 0]
click at [711, 269] on button "Review" at bounding box center [721, 279] width 43 height 20
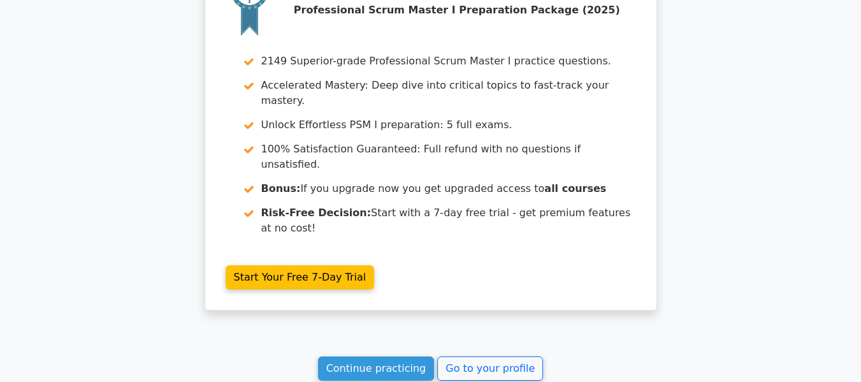
scroll to position [3080, 0]
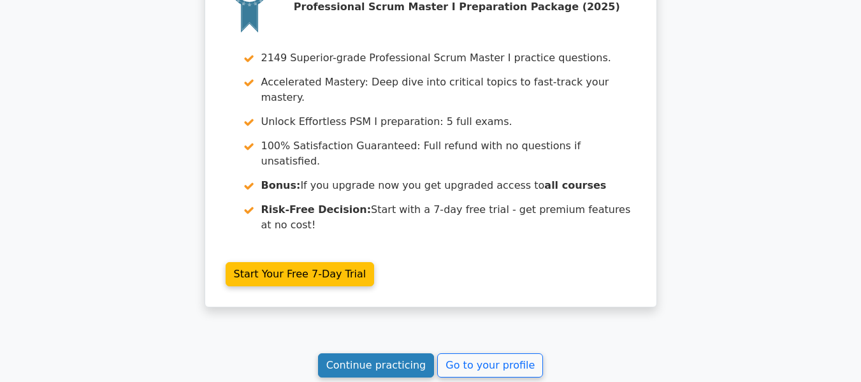
click at [373, 353] on link "Continue practicing" at bounding box center [376, 365] width 117 height 24
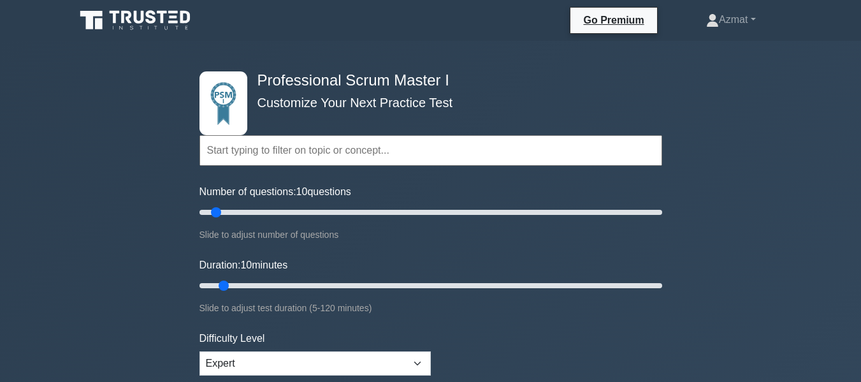
click at [465, 145] on input "text" at bounding box center [431, 150] width 463 height 31
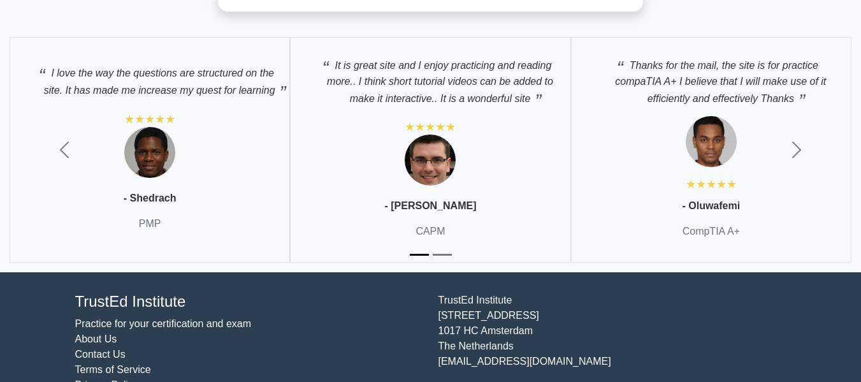
scroll to position [4859, 0]
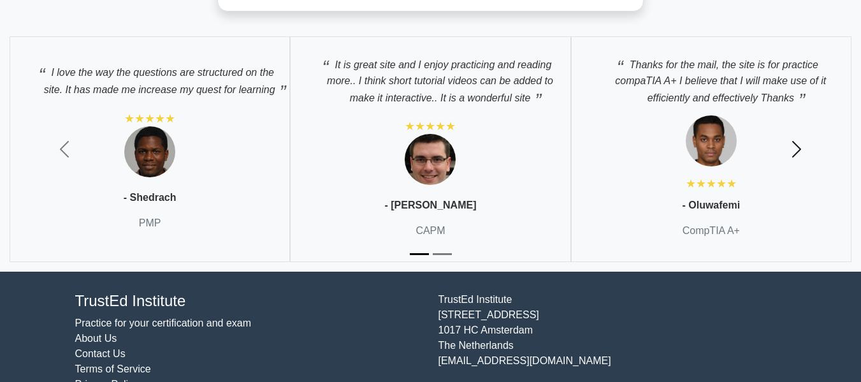
click at [781, 157] on button "Next" at bounding box center [796, 149] width 129 height 245
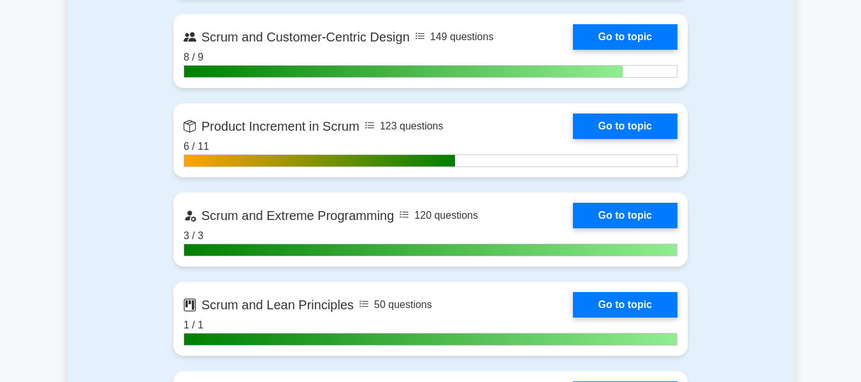
scroll to position [3059, 0]
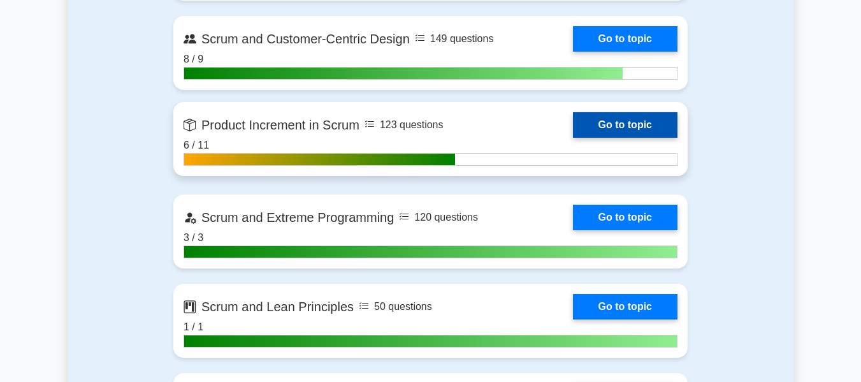
click at [646, 131] on link "Go to topic" at bounding box center [625, 125] width 105 height 26
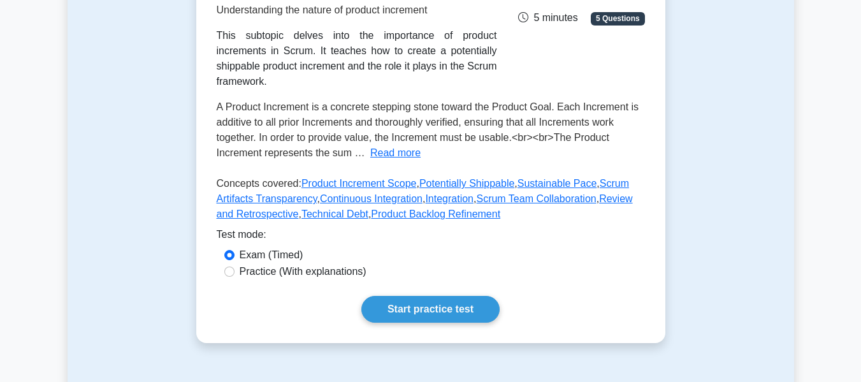
scroll to position [248, 0]
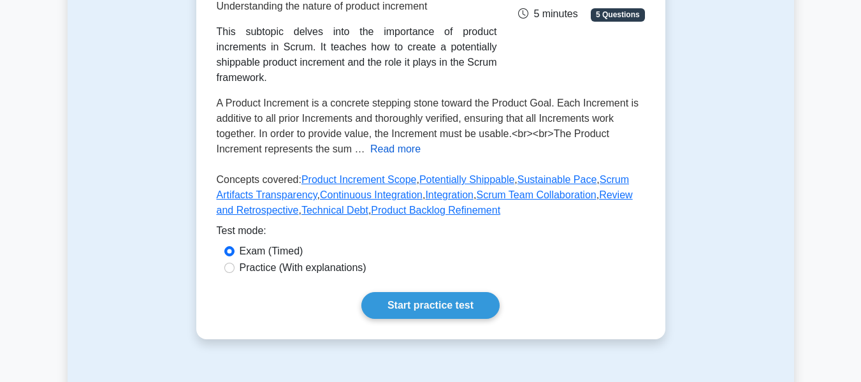
click at [402, 142] on button "Read more" at bounding box center [395, 149] width 50 height 15
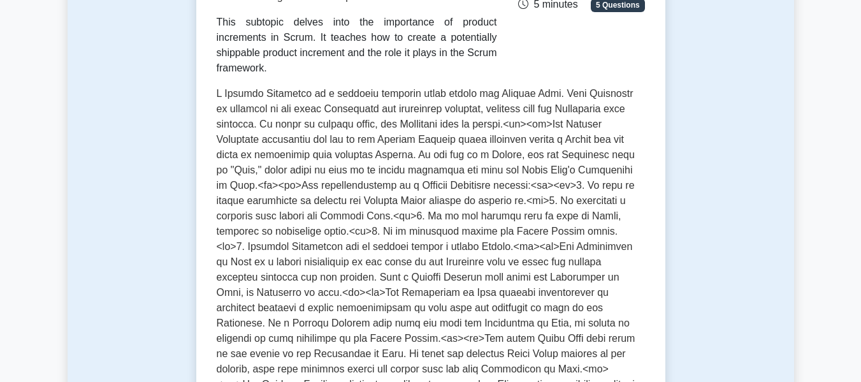
scroll to position [259, 0]
